Goal: Check status: Check status

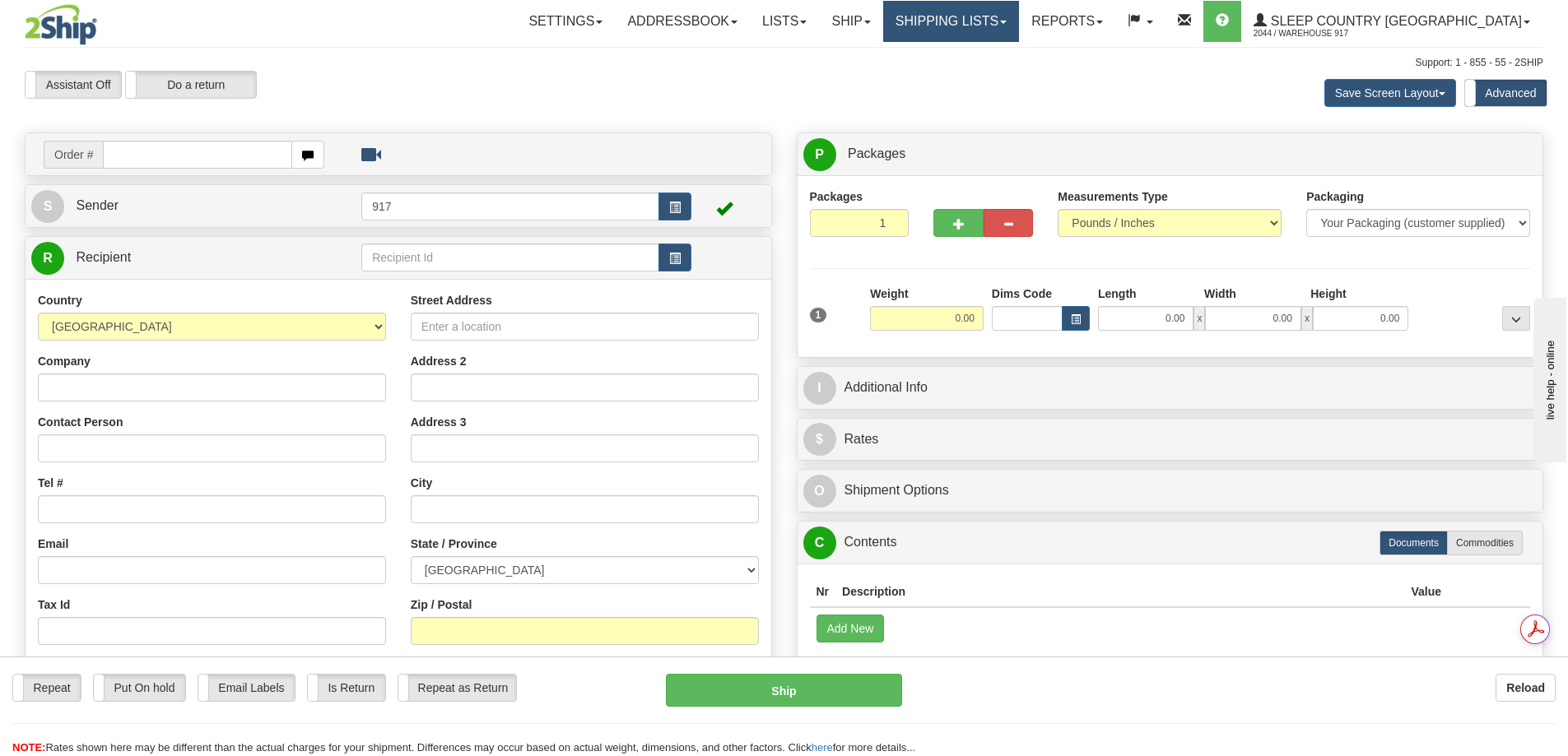
click at [1019, 23] on link "Shipping lists" at bounding box center [950, 21] width 136 height 41
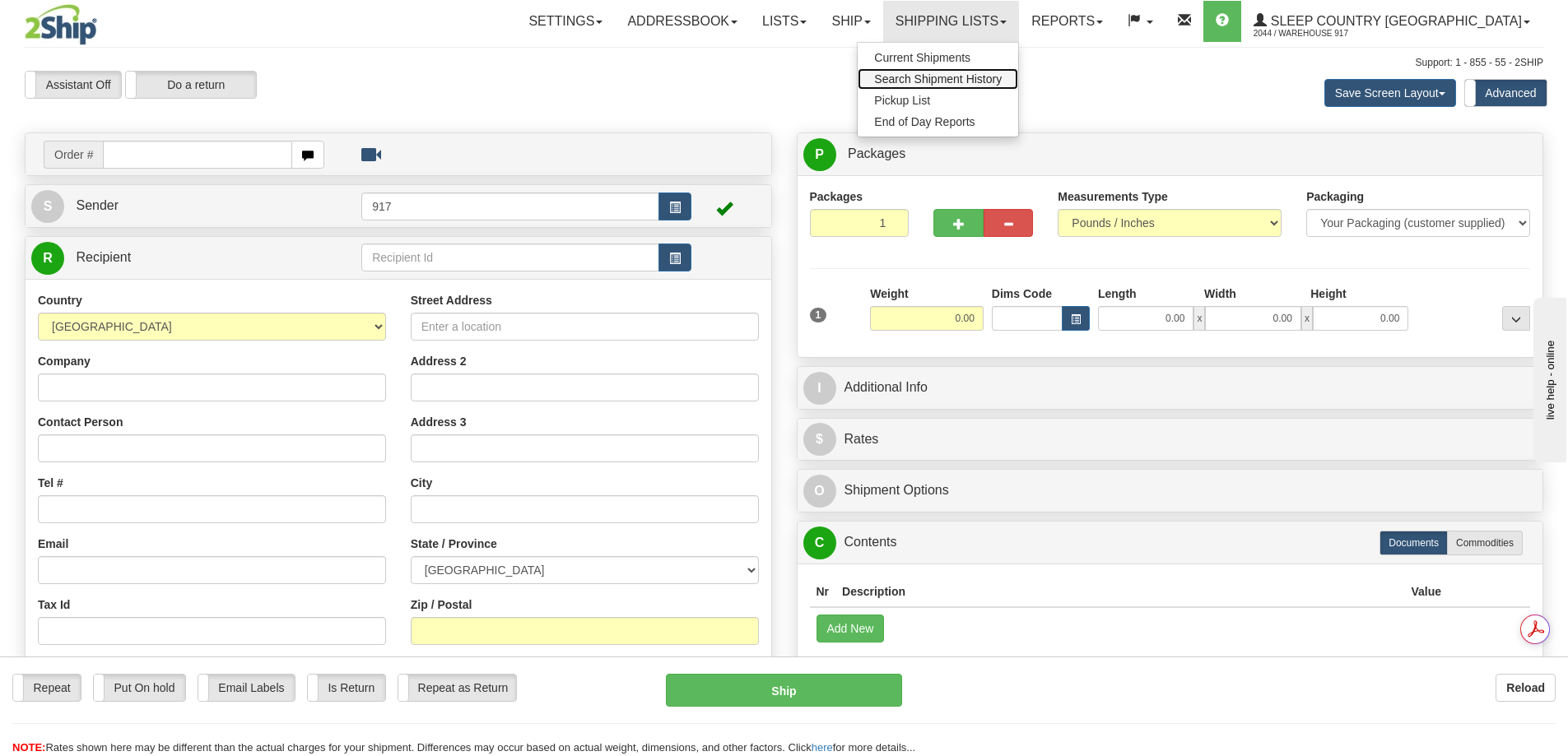
click at [1001, 73] on span "Search Shipment History" at bounding box center [937, 79] width 128 height 13
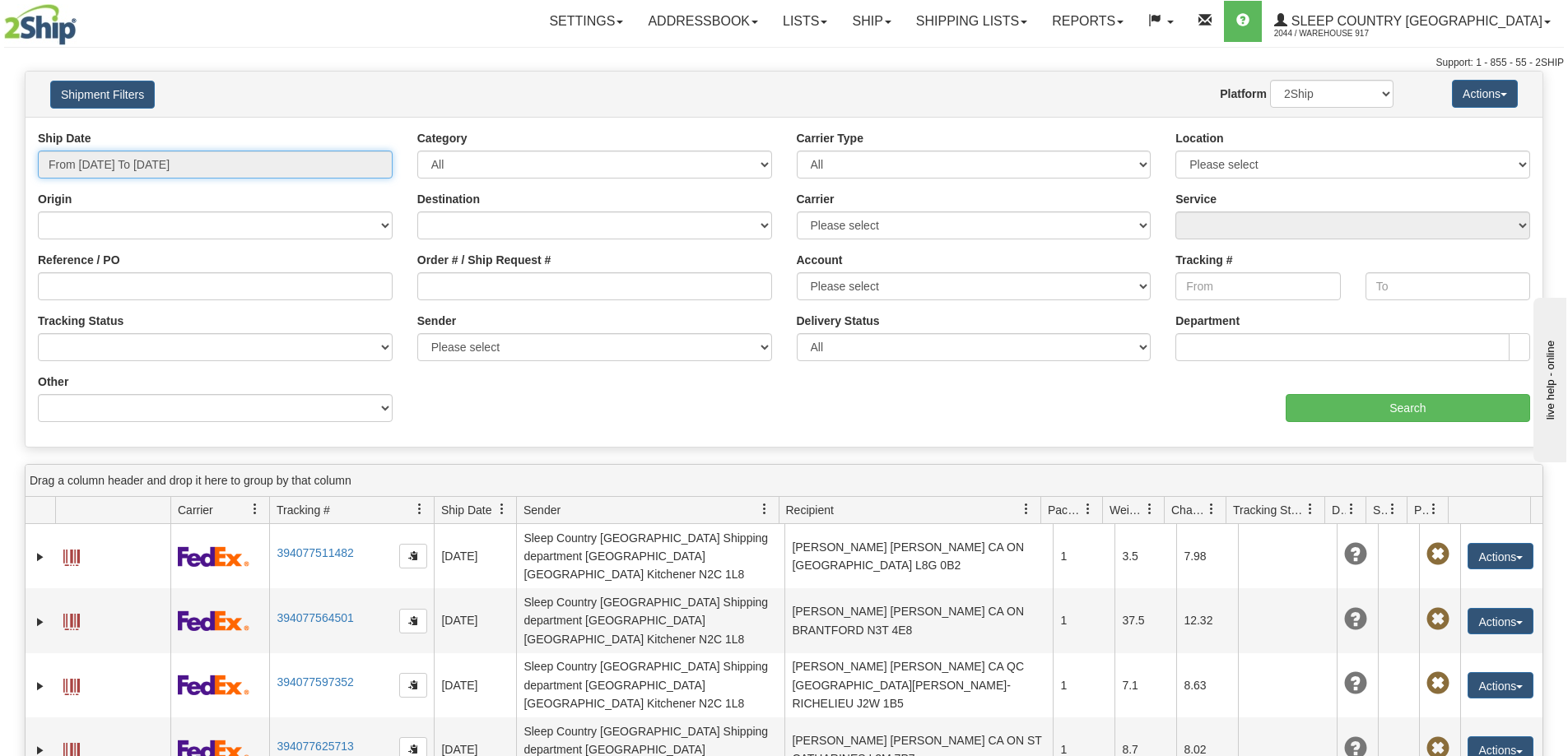
click at [145, 164] on input "From 10/08/2025 To 10/09/2025" at bounding box center [214, 165] width 354 height 28
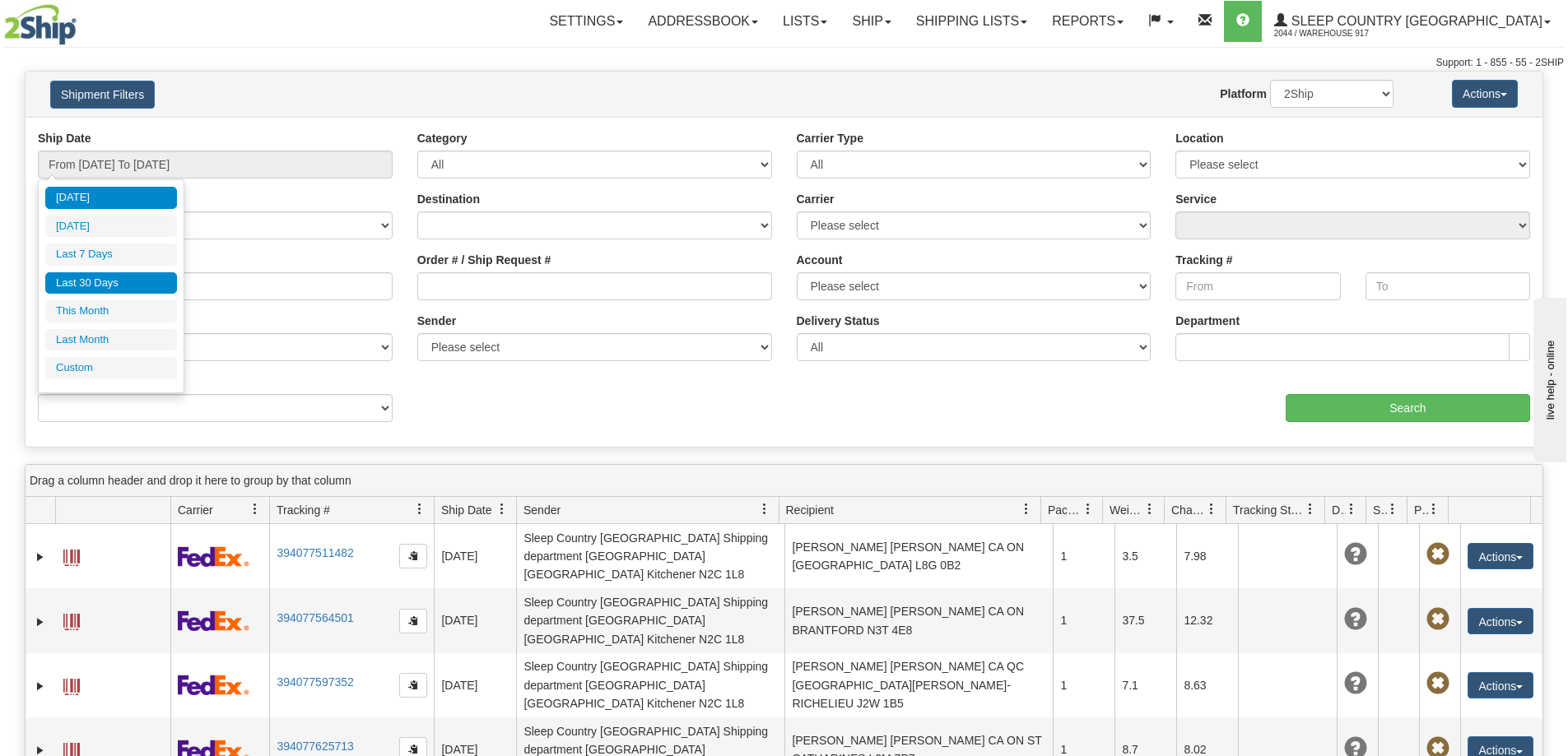
click at [116, 286] on li "Last 30 Days" at bounding box center [111, 283] width 132 height 23
type input "From 09/10/2025 To 10/09/2025"
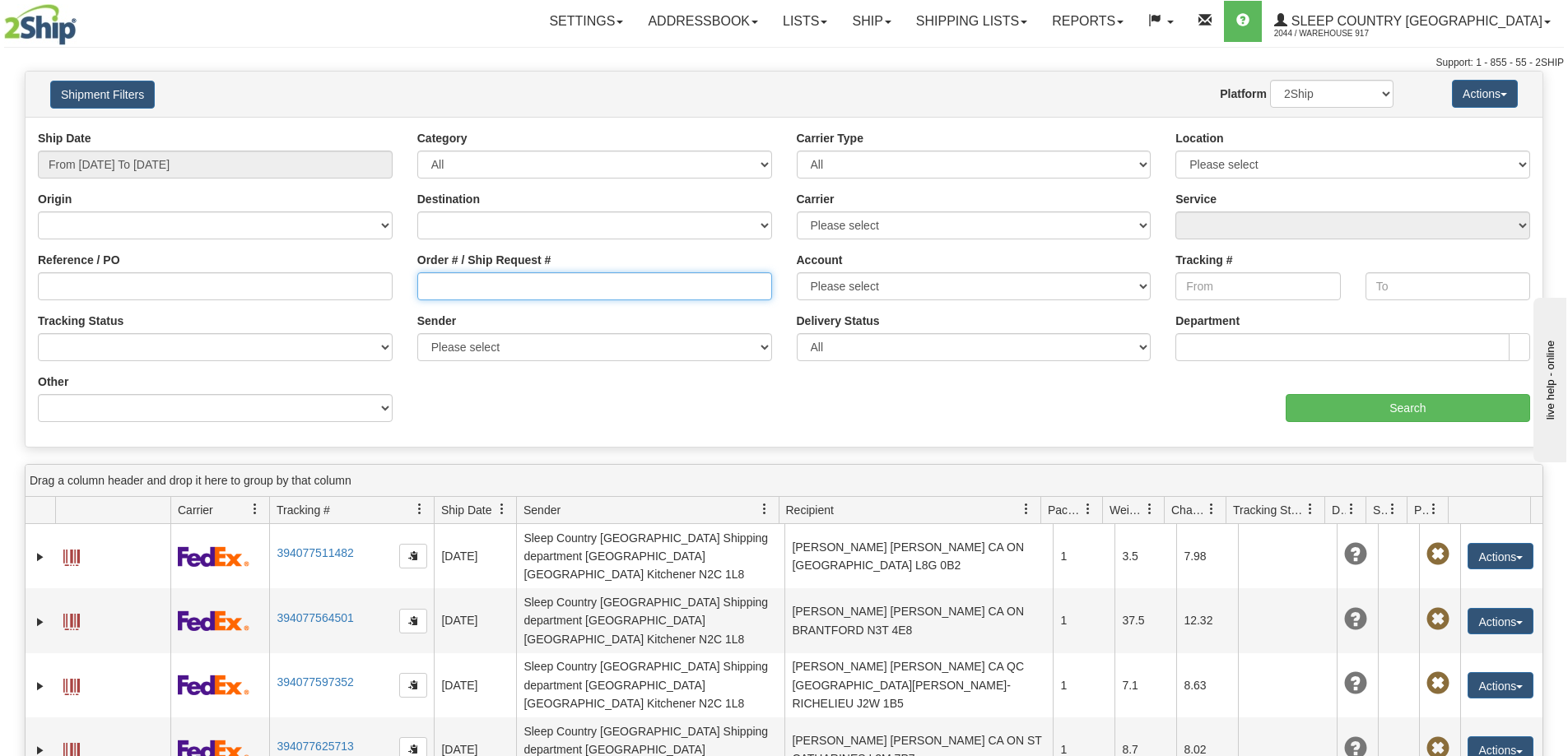
click at [533, 276] on input "Order # / Ship Request #" at bounding box center [594, 287] width 354 height 28
paste input "5900I145379"
type input "5900I145379"
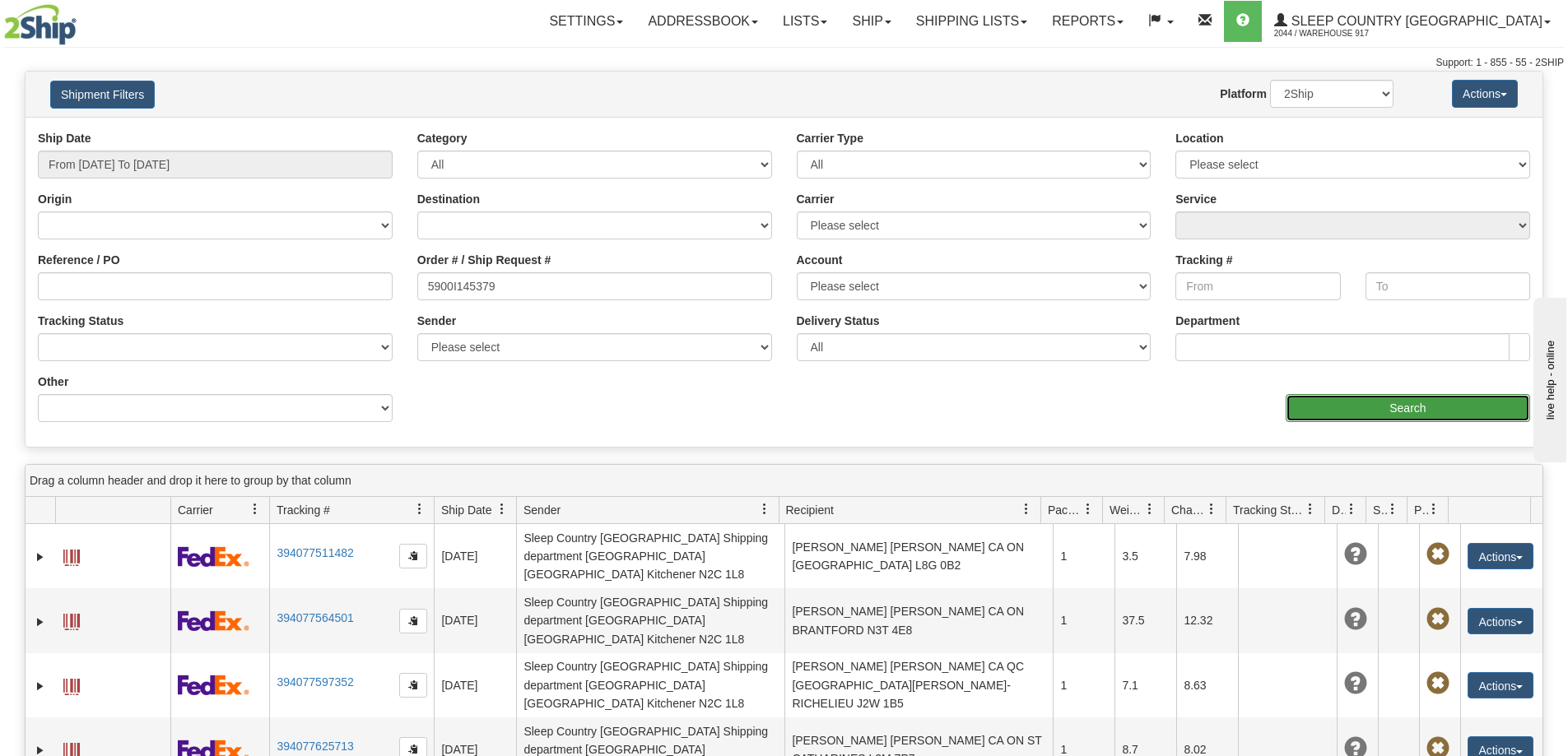
click at [1381, 414] on input "Search" at bounding box center [1407, 408] width 244 height 28
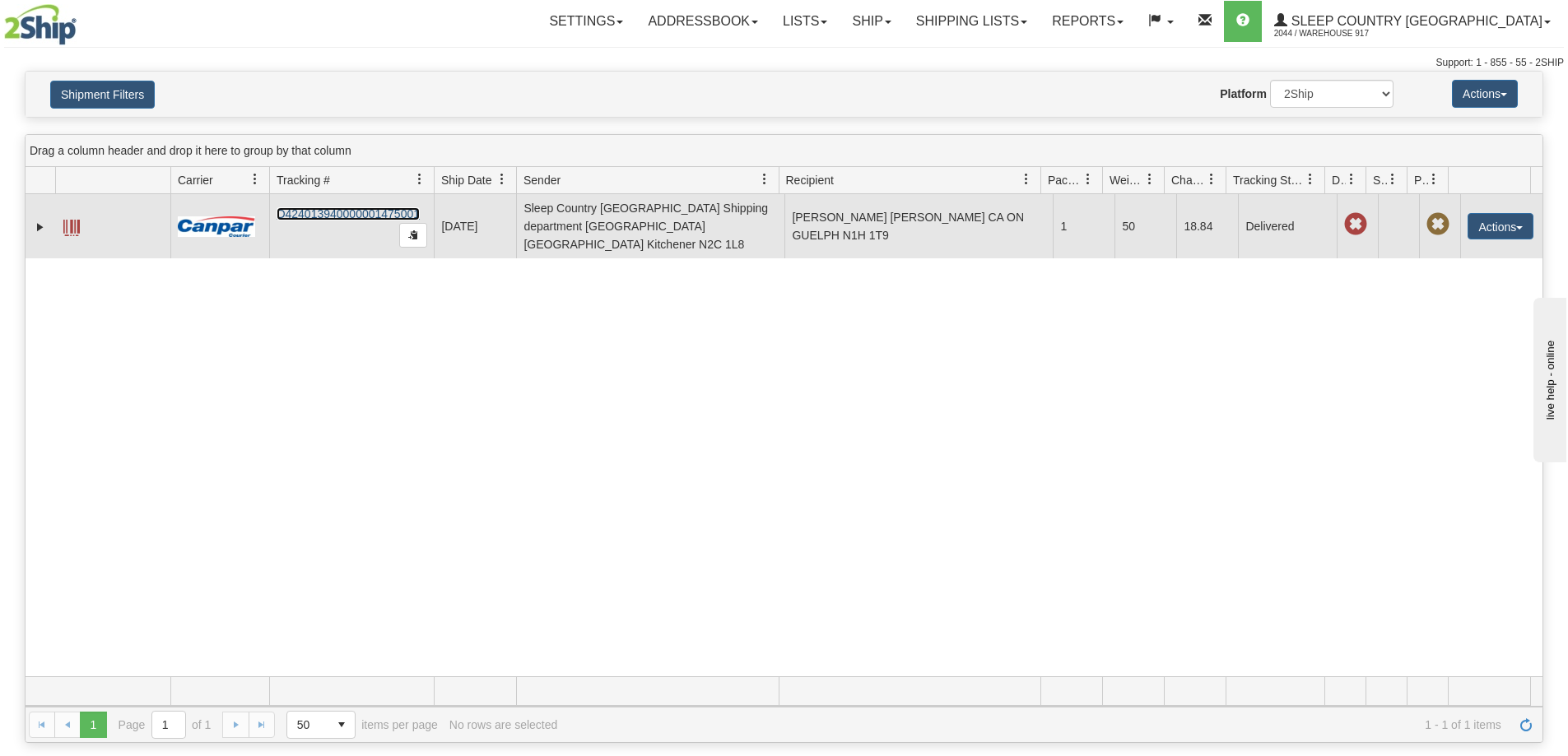
click at [323, 213] on link "D424013940000001475001" at bounding box center [348, 214] width 143 height 13
